Goal: Task Accomplishment & Management: Complete application form

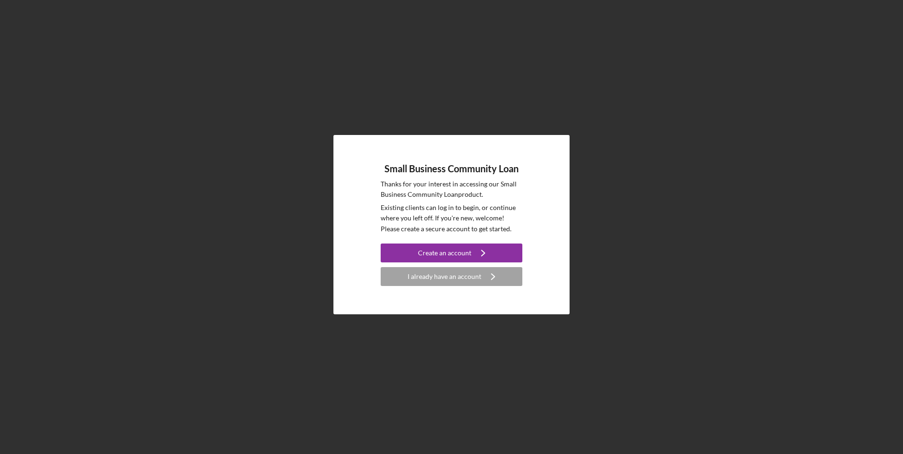
click at [457, 279] on div "I already have an account" at bounding box center [445, 276] width 74 height 19
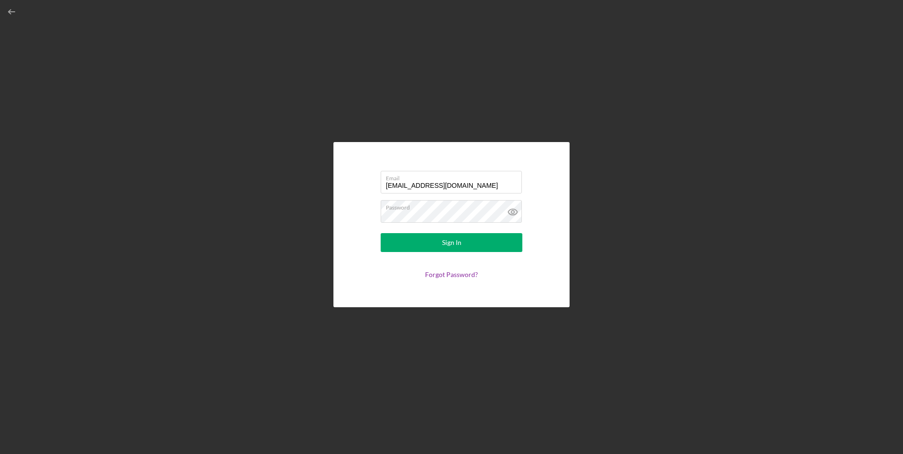
click at [446, 187] on input "[EMAIL_ADDRESS][DOMAIN_NAME]" at bounding box center [451, 182] width 141 height 23
type input "[EMAIL_ADDRESS][DOMAIN_NAME]"
click at [450, 278] on link "Forgot Password?" at bounding box center [451, 275] width 53 height 8
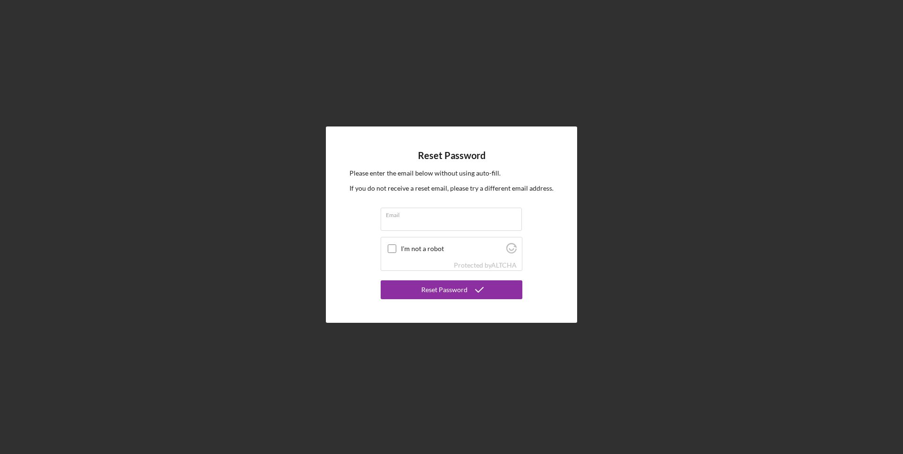
click at [448, 225] on input "Email" at bounding box center [451, 219] width 141 height 23
type input "[EMAIL_ADDRESS][DOMAIN_NAME]"
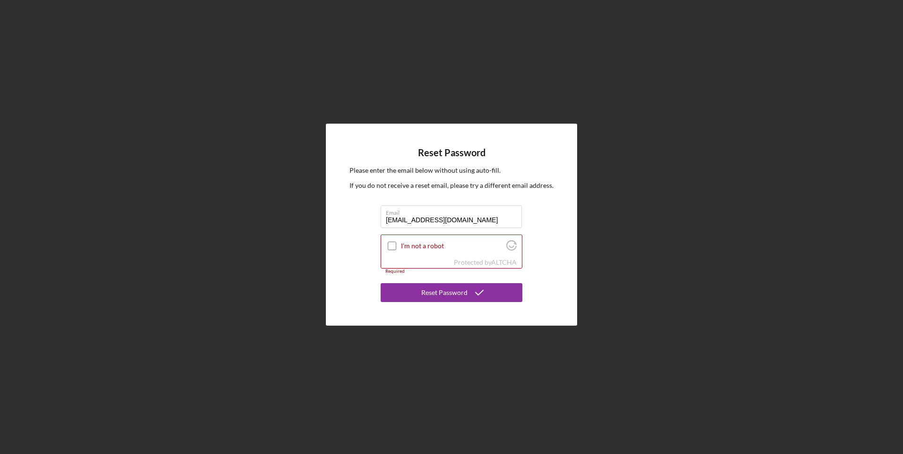
click at [391, 244] on input "I'm not a robot" at bounding box center [392, 246] width 9 height 9
checkbox input "true"
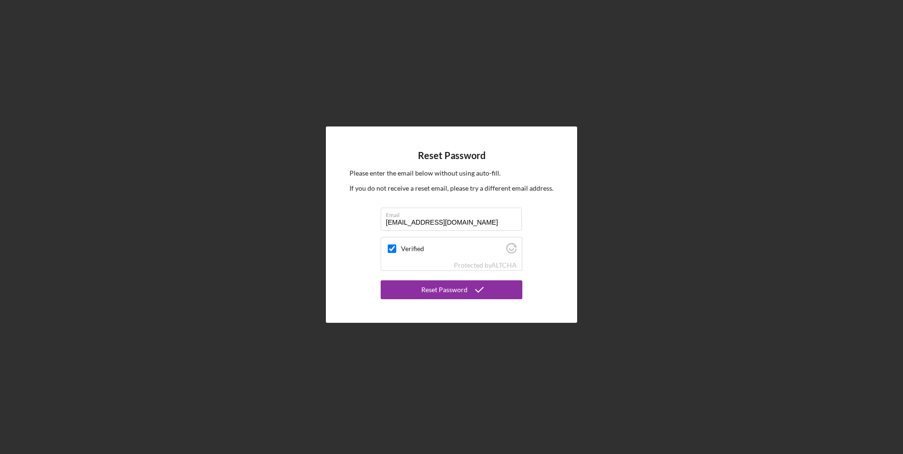
click at [443, 292] on div "Reset Password" at bounding box center [444, 290] width 46 height 19
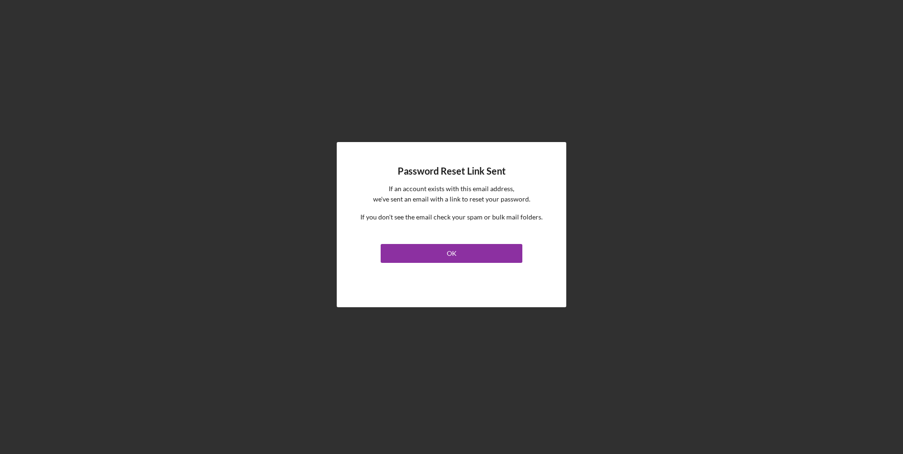
click at [458, 253] on button "OK" at bounding box center [452, 253] width 142 height 19
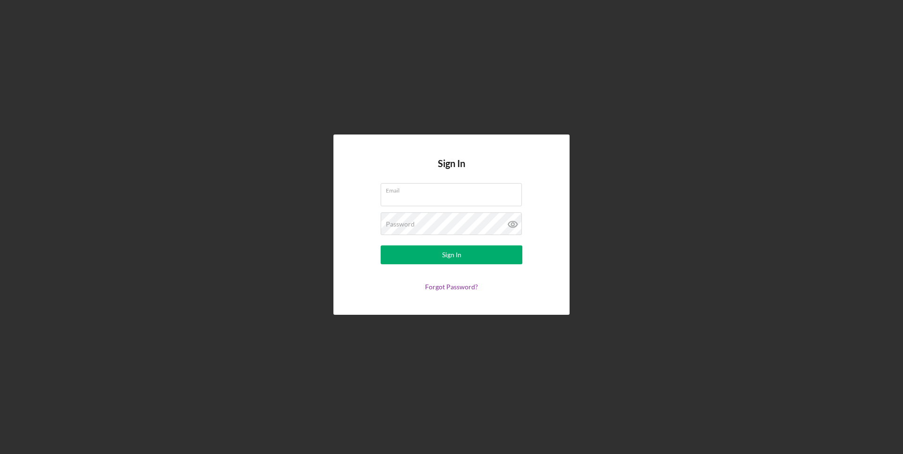
type input "[EMAIL_ADDRESS][DOMAIN_NAME]"
click at [448, 236] on div "Password" at bounding box center [452, 225] width 142 height 24
click at [517, 224] on icon at bounding box center [512, 225] width 9 height 6
click at [470, 256] on button "Sign In" at bounding box center [452, 255] width 142 height 19
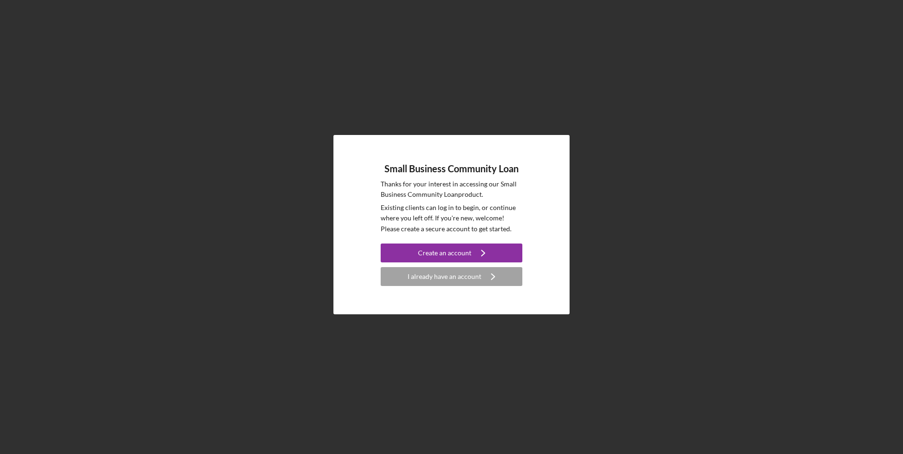
click at [448, 283] on div "I already have an account" at bounding box center [445, 276] width 74 height 19
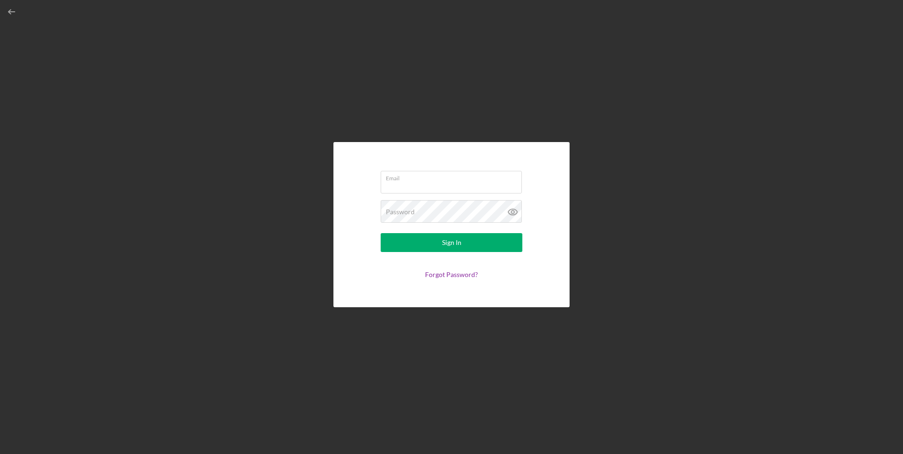
type input "[EMAIL_ADDRESS][DOMAIN_NAME]"
click at [550, 180] on div "Email [EMAIL_ADDRESS][DOMAIN_NAME] Password Sign In Forgot Password?" at bounding box center [452, 224] width 236 height 165
click at [482, 246] on button "Sign In" at bounding box center [452, 242] width 142 height 19
click at [514, 216] on icon at bounding box center [513, 212] width 24 height 24
click at [518, 182] on input "[EMAIL_ADDRESS][DOMAIN_NAME]" at bounding box center [451, 182] width 141 height 23
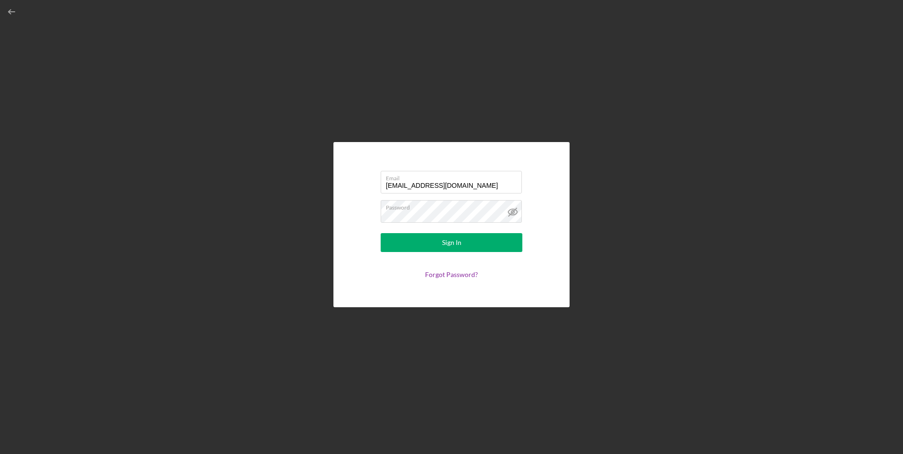
click at [533, 161] on div "Email [EMAIL_ADDRESS][DOMAIN_NAME] Password Sign In Forgot Password?" at bounding box center [452, 224] width 236 height 165
click at [467, 275] on link "Forgot Password?" at bounding box center [451, 275] width 53 height 8
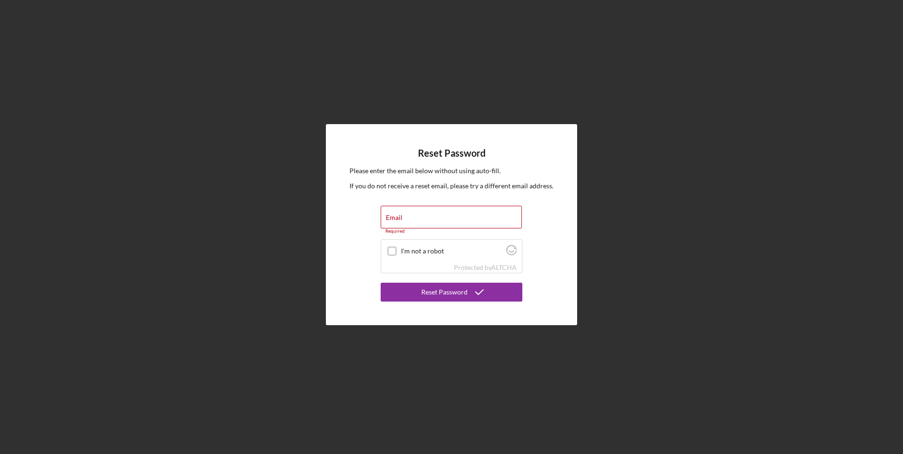
click at [449, 219] on div "Email Required" at bounding box center [452, 220] width 142 height 28
click at [449, 219] on input "Email" at bounding box center [451, 217] width 141 height 23
type input "[EMAIL_ADDRESS][DOMAIN_NAME]"
click at [395, 249] on input "I'm not a robot" at bounding box center [392, 246] width 9 height 9
checkbox input "true"
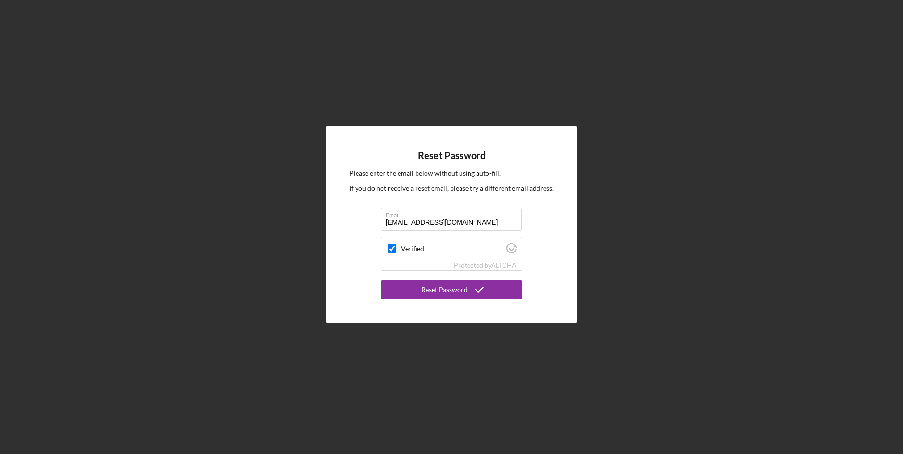
click at [449, 288] on div "Reset Password" at bounding box center [444, 290] width 46 height 19
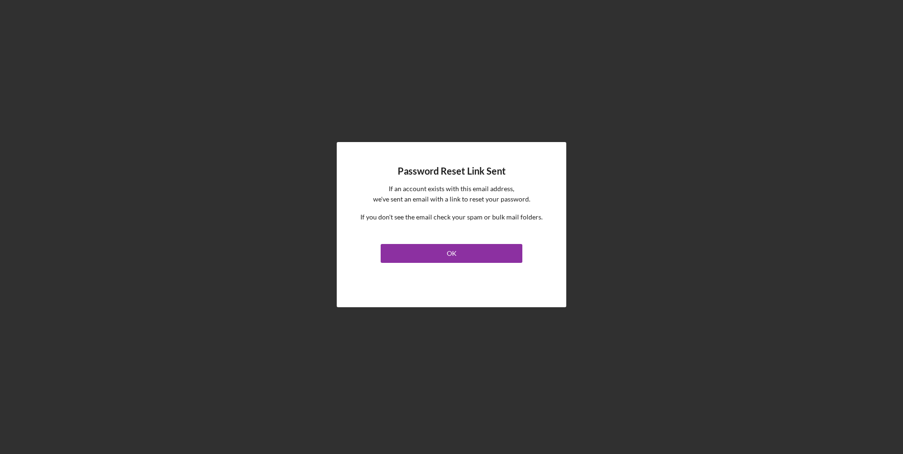
click at [461, 252] on button "OK" at bounding box center [452, 253] width 142 height 19
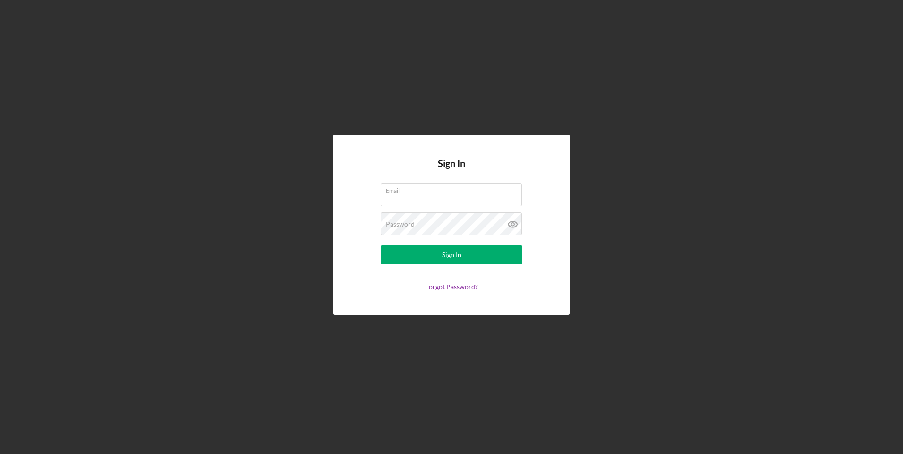
type input "[EMAIL_ADDRESS][DOMAIN_NAME]"
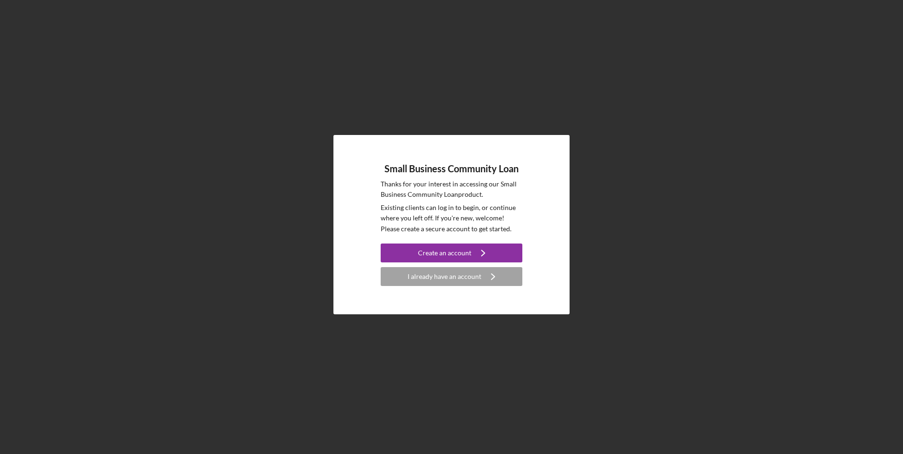
click at [448, 281] on div "I already have an account" at bounding box center [445, 276] width 74 height 19
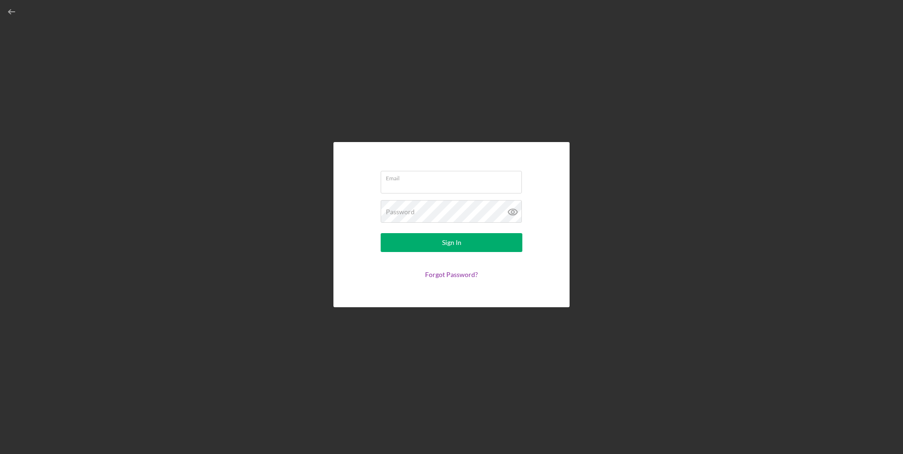
type input "[EMAIL_ADDRESS][DOMAIN_NAME]"
click at [563, 179] on div "Email solaronecp@gmail.com Password Sign In Forgot Password?" at bounding box center [452, 224] width 236 height 165
click at [475, 247] on button "Sign In" at bounding box center [452, 242] width 142 height 19
